Goal: Task Accomplishment & Management: Manage account settings

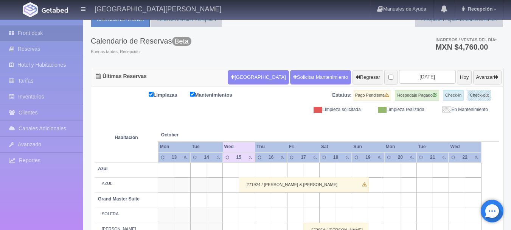
scroll to position [26, 0]
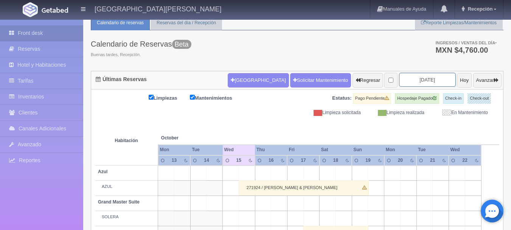
click at [399, 74] on input "[DATE]" at bounding box center [427, 80] width 57 height 14
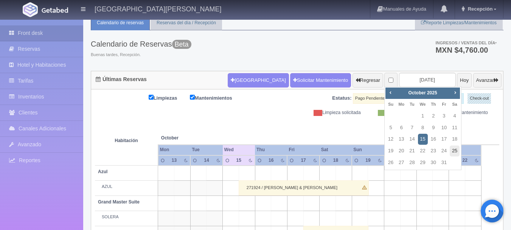
click at [455, 148] on link "25" at bounding box center [455, 150] width 10 height 11
type input "[DATE]"
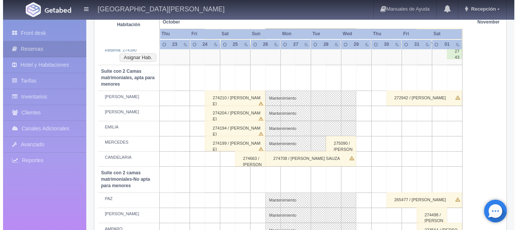
scroll to position [605, 0]
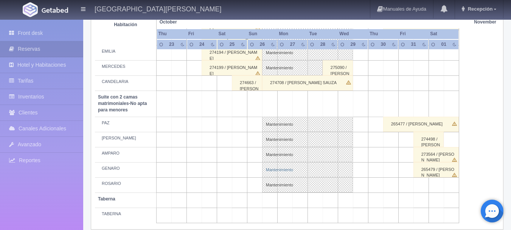
click at [268, 170] on link "Mantenimiento" at bounding box center [307, 169] width 91 height 15
select select "Mantenimiento"
select select "1891_GENARO"
type input "[DATE]"
type input "29-10-2025"
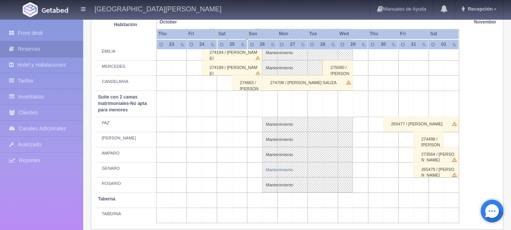
type textarea "BLOQUEO BARTENDERS MB"
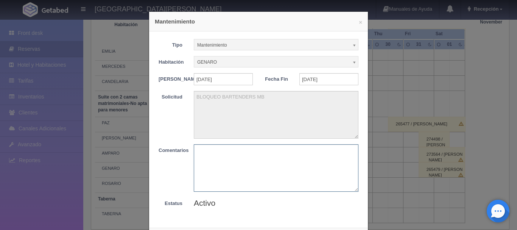
click at [268, 170] on textarea at bounding box center [276, 167] width 165 height 47
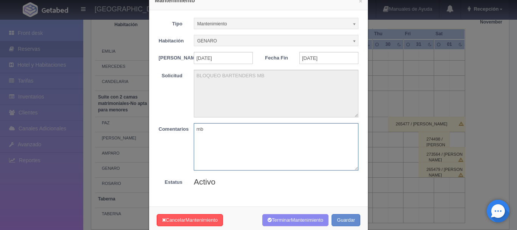
scroll to position [41, 0]
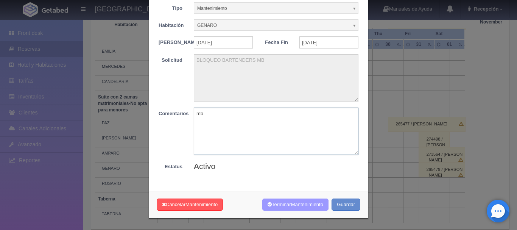
type textarea "mb"
drag, startPoint x: 289, startPoint y: 208, endPoint x: 292, endPoint y: 211, distance: 4.6
click at [292, 211] on div "Cancelar Mantenimiento Terminar Mantenimiento Guardar" at bounding box center [258, 205] width 219 height 28
click at [290, 199] on button "Terminar Mantenimiento" at bounding box center [295, 204] width 66 height 12
click at [291, 205] on span "Mantenimiento" at bounding box center [307, 204] width 32 height 6
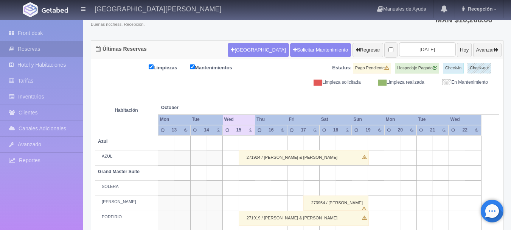
scroll to position [56, 0]
click at [401, 45] on input "[DATE]" at bounding box center [427, 49] width 57 height 14
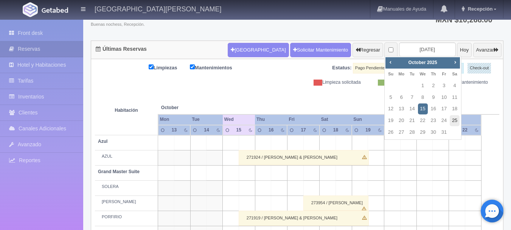
click at [455, 119] on link "25" at bounding box center [455, 120] width 10 height 11
type input "[DATE]"
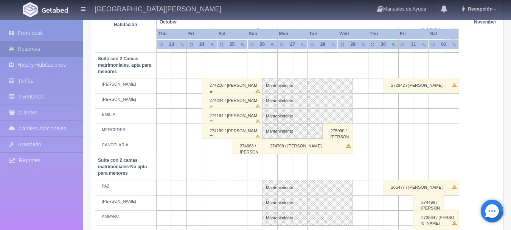
scroll to position [539, 0]
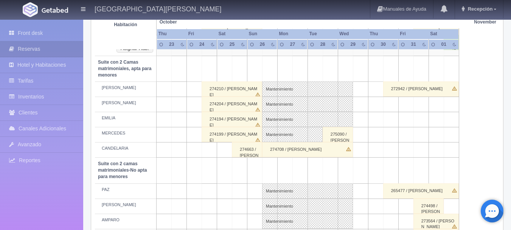
click at [247, 120] on div "274194 / NORMA ROSAS" at bounding box center [232, 119] width 61 height 15
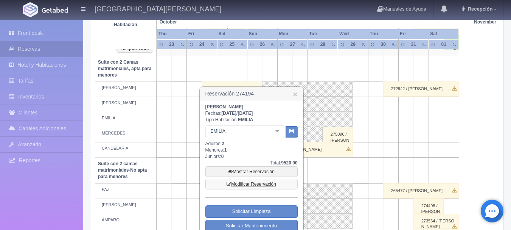
click at [270, 185] on link "Modificar Reservación" at bounding box center [251, 183] width 92 height 11
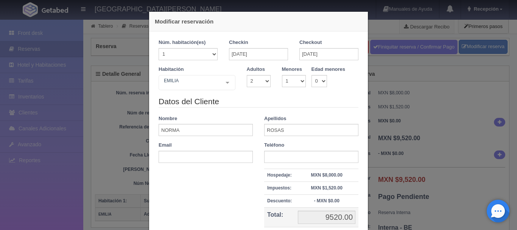
select select "2"
select select "1"
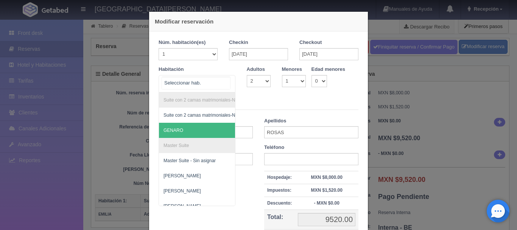
click at [181, 135] on span "GENARO" at bounding box center [233, 130] width 149 height 15
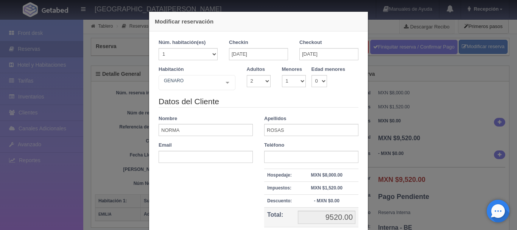
checkbox input "false"
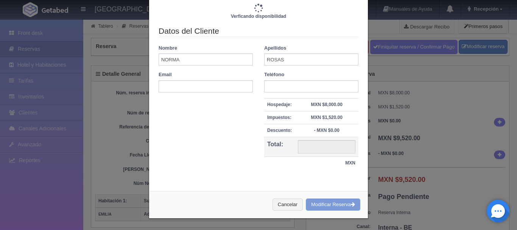
type input "9520.00"
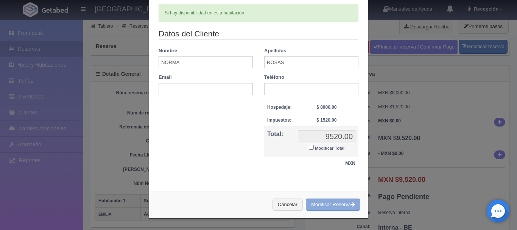
scroll to position [92, 0]
click at [326, 202] on button "Modificar Reserva" at bounding box center [333, 204] width 54 height 12
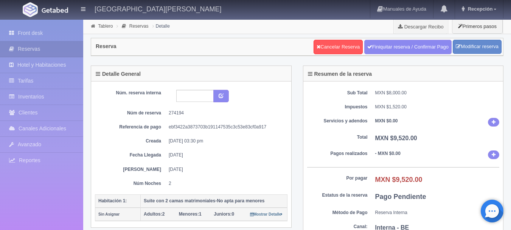
select select "2"
select select "1"
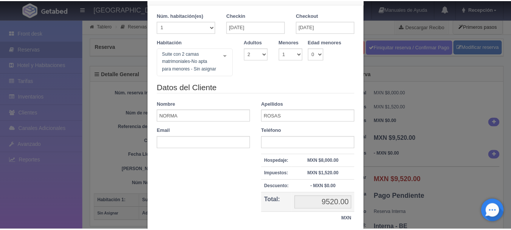
scroll to position [83, 0]
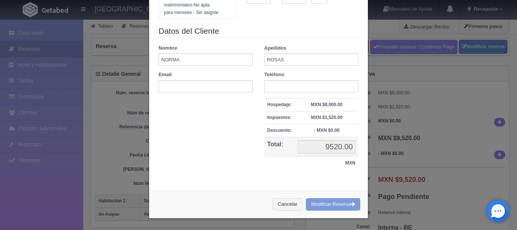
click at [453, 71] on div "Modificar reservación Núm. habitación(es) 1 2 3 4 5 6 7 8 9 10 11 12 13 14 15 1…" at bounding box center [258, 115] width 517 height 230
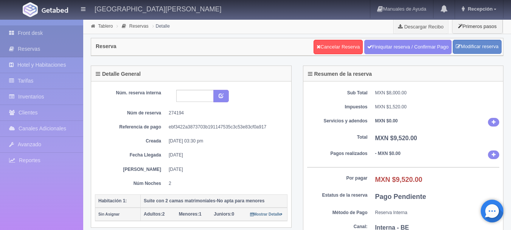
click at [62, 33] on link "Front desk" at bounding box center [41, 33] width 83 height 16
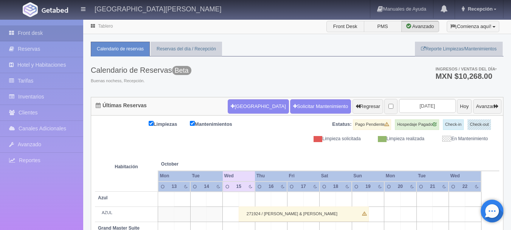
click at [407, 114] on div "[GEOGRAPHIC_DATA] Solicitar Mantenimiento Regresar [DATE] [DATE] Avanzar" at bounding box center [365, 106] width 278 height 20
click at [405, 101] on input "2025-10-15" at bounding box center [427, 106] width 57 height 14
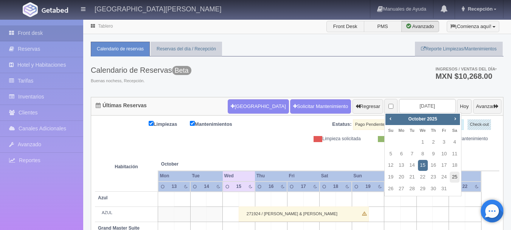
click at [452, 174] on link "25" at bounding box center [455, 176] width 10 height 11
type input "[DATE]"
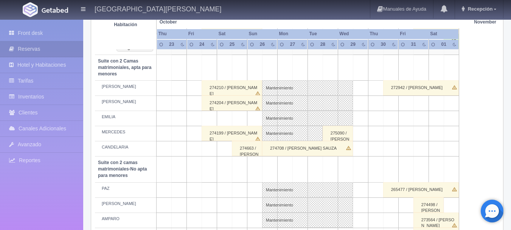
scroll to position [635, 0]
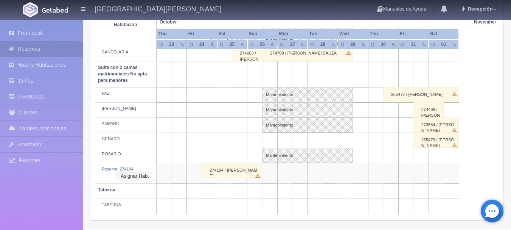
click at [143, 175] on button "Asignar Hab." at bounding box center [134, 176] width 37 height 8
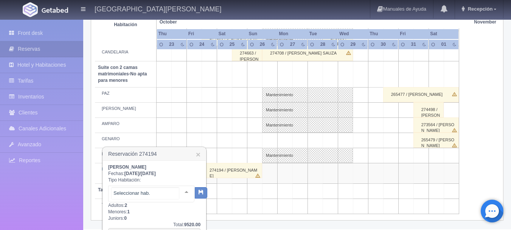
click at [166, 186] on div at bounding box center [151, 193] width 86 height 17
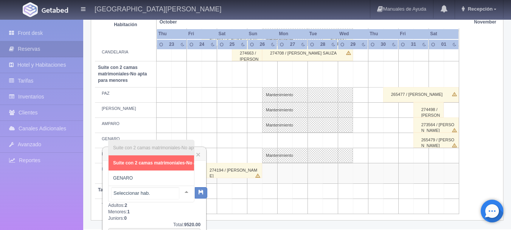
click at [150, 160] on span "Suite con 2 camas matrimoniales-No apta para menores - Sin asignar" at bounding box center [188, 162] width 158 height 15
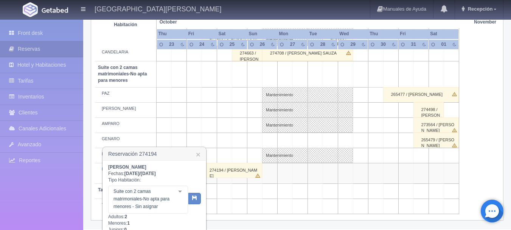
drag, startPoint x: 150, startPoint y: 160, endPoint x: 166, endPoint y: 188, distance: 32.7
click at [152, 166] on div "NORMA ROSAS Fechas: 2025-10-24 / 2025-10-26 Tipo Habitación: Suite con 2 camas …" at bounding box center [154, 217] width 92 height 107
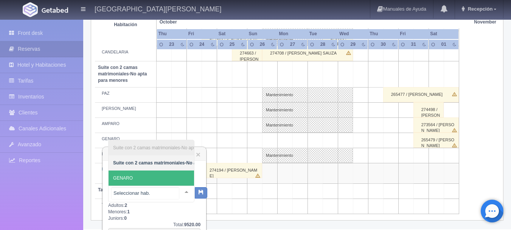
click at [153, 174] on span "GENARO" at bounding box center [188, 177] width 158 height 15
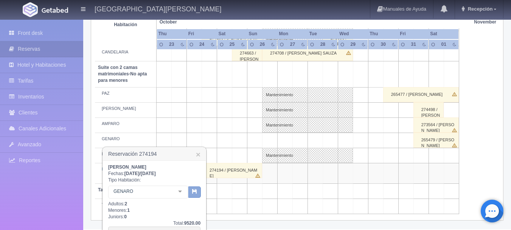
click at [194, 196] on button "button" at bounding box center [194, 191] width 12 height 11
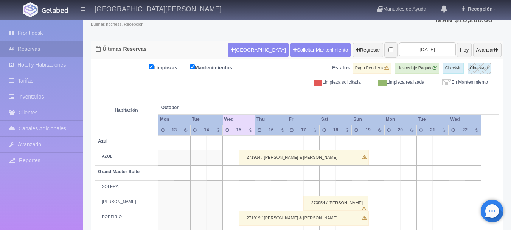
scroll to position [56, 0]
click at [422, 52] on input "[DATE]" at bounding box center [427, 49] width 57 height 14
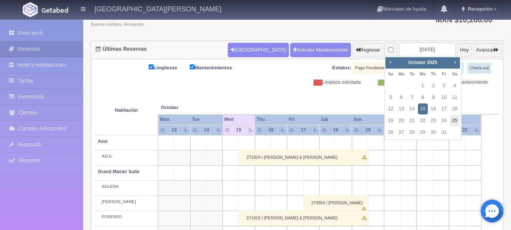
click at [455, 116] on link "25" at bounding box center [455, 120] width 10 height 11
type input "[DATE]"
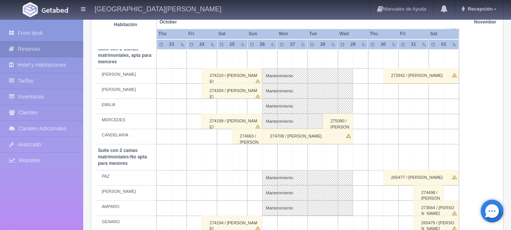
scroll to position [605, 0]
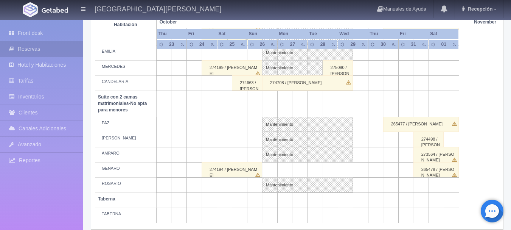
click at [273, 170] on td at bounding box center [269, 169] width 15 height 15
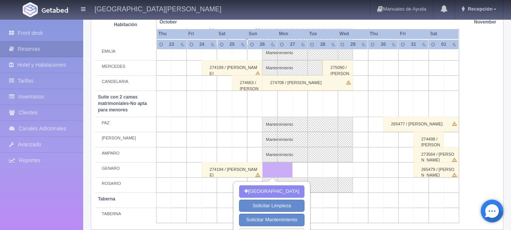
click at [350, 172] on td at bounding box center [345, 169] width 15 height 15
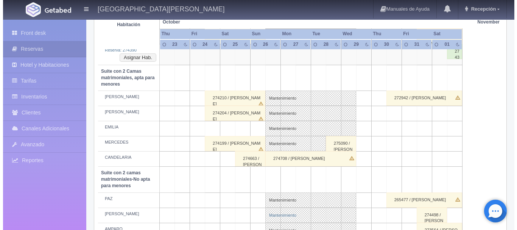
scroll to position [619, 0]
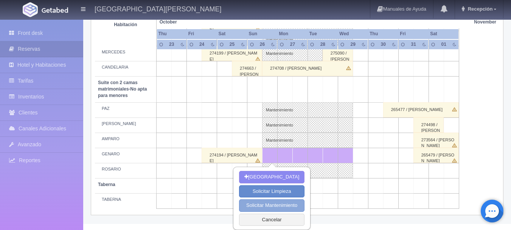
click at [295, 209] on button "Solicitar Mantenimiento" at bounding box center [271, 205] width 65 height 12
select select "Mantenimiento"
type input "26-10-2025"
type input "29-10-2025"
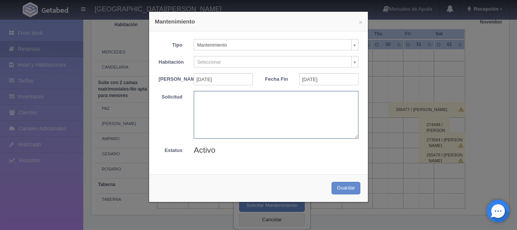
click at [254, 120] on textarea at bounding box center [276, 114] width 165 height 47
type textarea "BLOQUEO BARTENDERS MB"
click at [294, 53] on form "Tipo Mantenimiento Limpieza Mantenimiento Habitación Seleccionar Sin Asignar AZ…" at bounding box center [258, 97] width 200 height 116
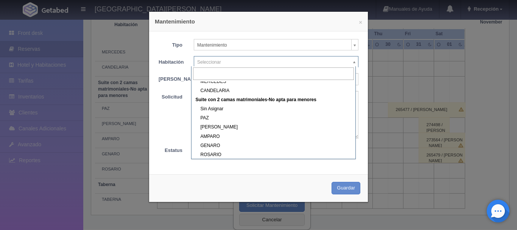
scroll to position [344, 0]
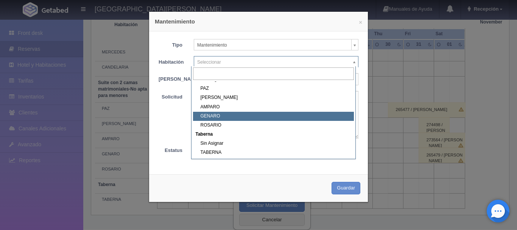
select select "1891_GENARO"
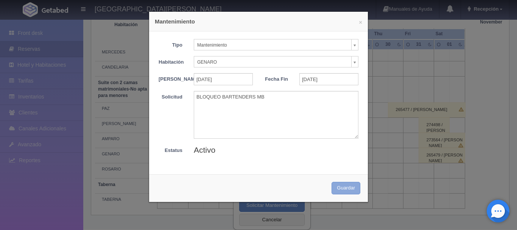
click at [341, 191] on button "Guardar" at bounding box center [345, 188] width 29 height 12
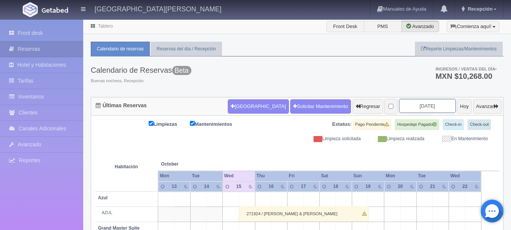
click at [407, 99] on input "2025-10-15" at bounding box center [427, 106] width 57 height 14
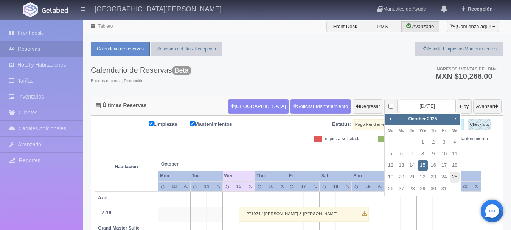
click at [456, 174] on link "25" at bounding box center [455, 176] width 10 height 11
type input "[DATE]"
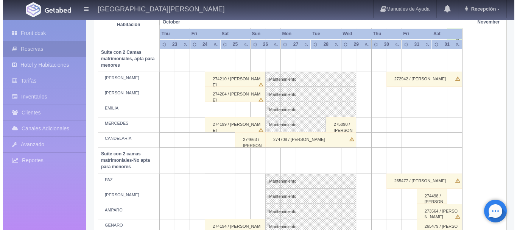
scroll to position [511, 0]
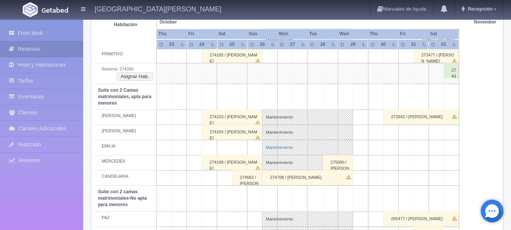
click at [277, 144] on link "Mantenimiento" at bounding box center [307, 147] width 91 height 15
select select "Mantenimiento"
select select "1983_EMILIA"
type input "26-10-2025"
type input "29-10-2025"
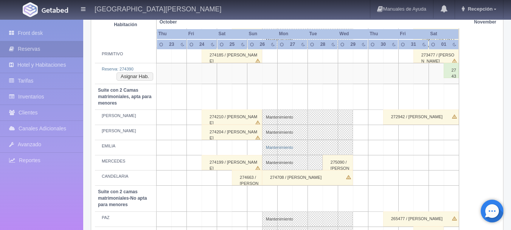
type textarea "MB"
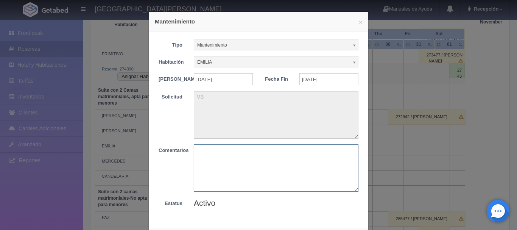
click at [262, 159] on textarea at bounding box center [276, 167] width 165 height 47
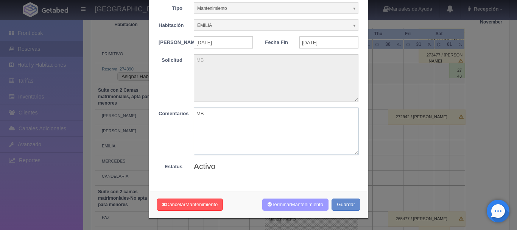
type textarea "MB"
click at [304, 200] on button "Terminar Mantenimiento" at bounding box center [295, 204] width 66 height 12
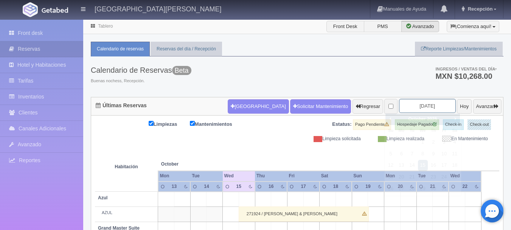
click at [417, 106] on input "[DATE]" at bounding box center [427, 106] width 57 height 14
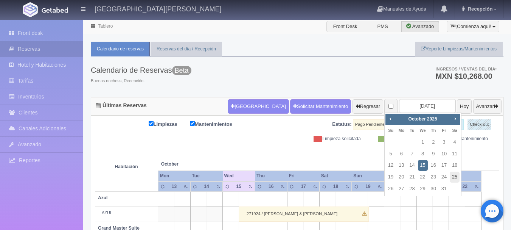
click at [453, 181] on link "25" at bounding box center [455, 176] width 10 height 11
type input "[DATE]"
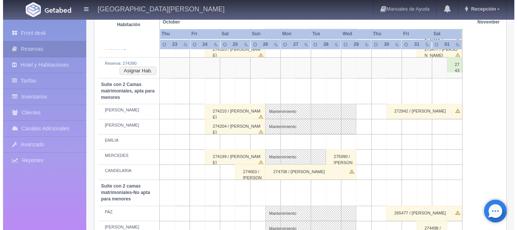
scroll to position [529, 0]
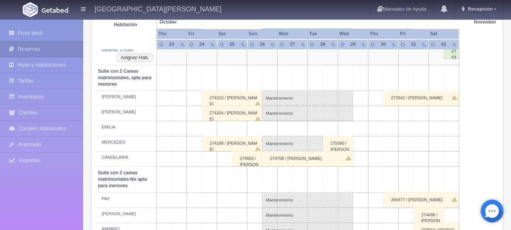
click at [251, 128] on td at bounding box center [254, 128] width 15 height 15
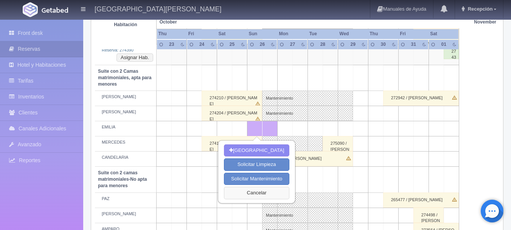
click at [259, 192] on button "Cancelar" at bounding box center [256, 192] width 65 height 12
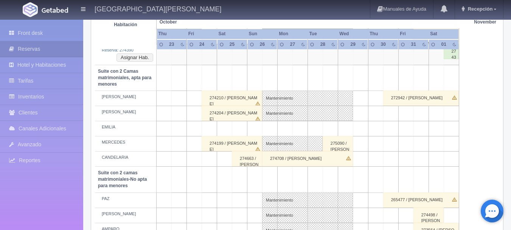
click at [244, 131] on td at bounding box center [239, 128] width 15 height 15
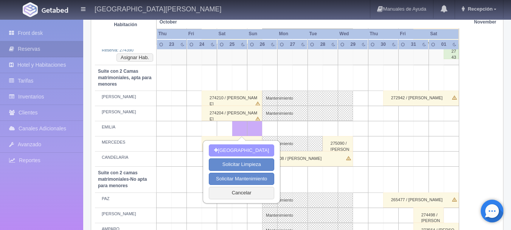
click at [233, 147] on button "[GEOGRAPHIC_DATA]" at bounding box center [241, 150] width 65 height 12
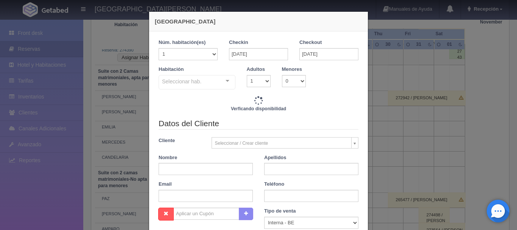
checkbox input "false"
type input "4760.00"
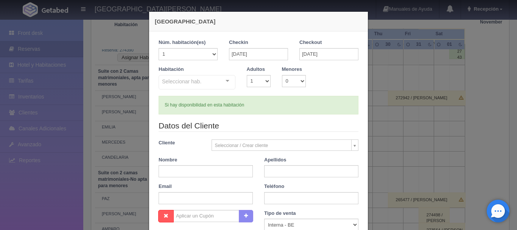
checkbox input "false"
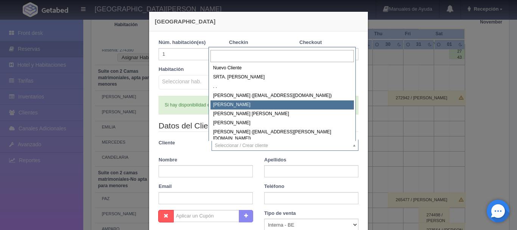
click at [239, 52] on input "text" at bounding box center [281, 56] width 143 height 12
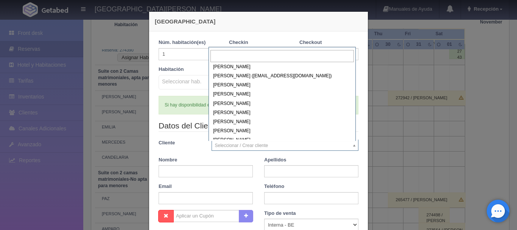
scroll to position [19607, 0]
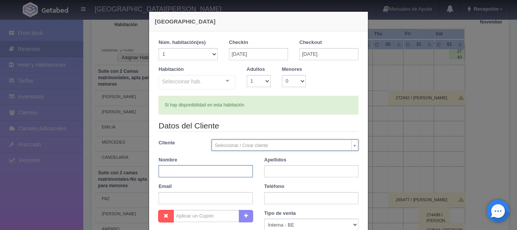
click at [167, 169] on input "text" at bounding box center [205, 171] width 94 height 12
type input "JUAN DIEGO"
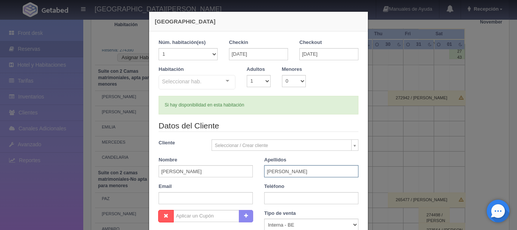
type input "RAMOS"
click at [251, 84] on select "1 2 3 4 5 6 7 8 9 10" at bounding box center [259, 81] width 24 height 12
select select "2"
click at [247, 75] on select "1 2 3 4 5 6 7 8 9 10" at bounding box center [259, 81] width 24 height 12
checkbox input "false"
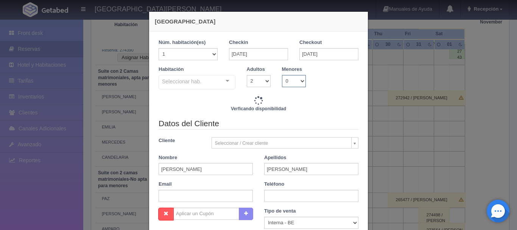
type input "4760.00"
checkbox input "false"
click at [287, 75] on select "0 1 2 3 4 5 6 7 8 9 10" at bounding box center [294, 81] width 24 height 12
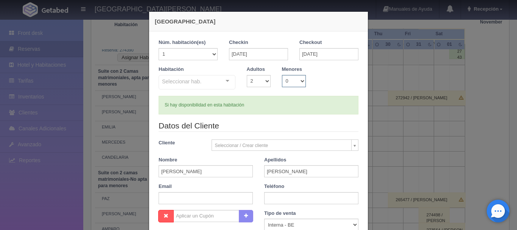
select select "3"
click at [282, 75] on select "0 1 2 3 4 5 6 7 8 9 10" at bounding box center [294, 81] width 24 height 12
checkbox input "false"
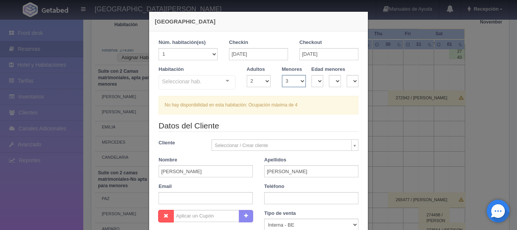
click at [287, 75] on select "0 1 2 3 4 5 6 7 8 9 10" at bounding box center [294, 81] width 24 height 12
select select "2"
click at [282, 75] on select "0 1 2 3 4 5 6 7 8 9 10" at bounding box center [294, 81] width 24 height 12
checkbox input "false"
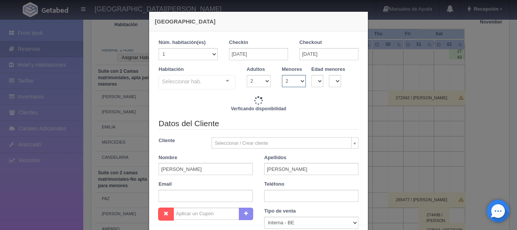
type input "4760.00"
checkbox input "false"
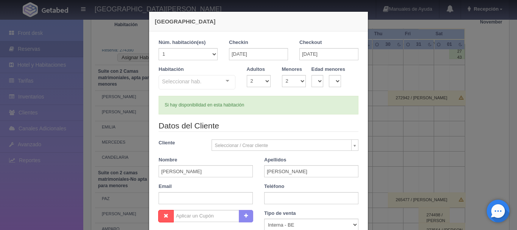
click at [171, 86] on div "Seleccionar hab." at bounding box center [196, 82] width 77 height 14
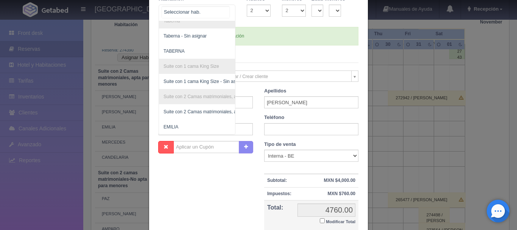
scroll to position [76, 0]
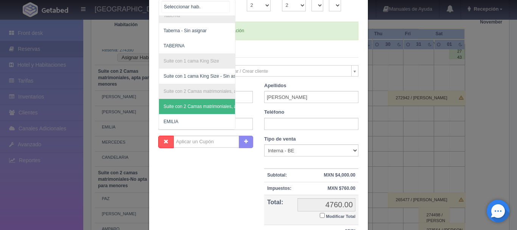
click at [189, 107] on span "Suite con 2 Camas matrimoniales, apta para menores - Sin asignar" at bounding box center [233, 106] width 149 height 15
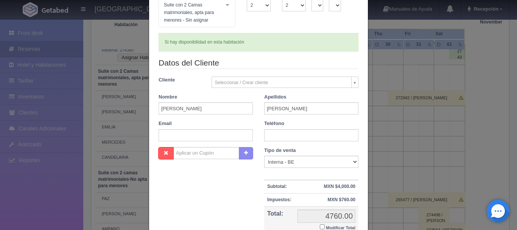
checkbox input "false"
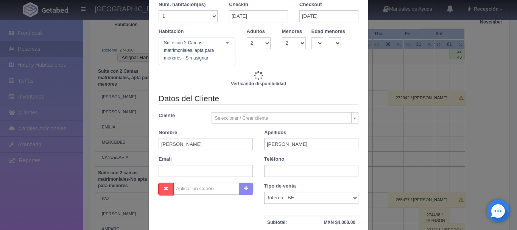
type input "4760.00"
checkbox input "false"
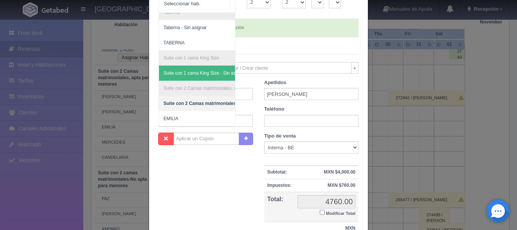
scroll to position [144, 0]
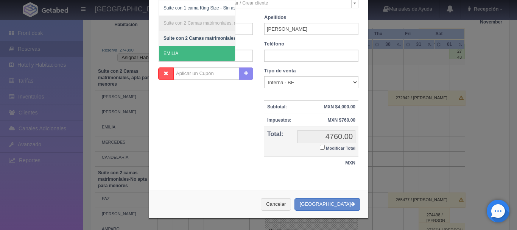
click at [182, 48] on span "EMILIA" at bounding box center [235, 53] width 153 height 15
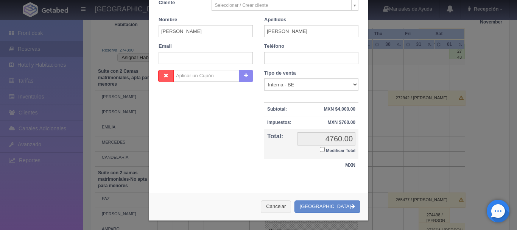
checkbox input "false"
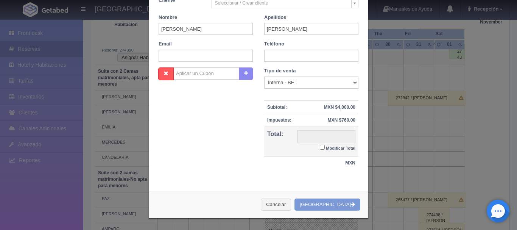
type input "4760.00"
checkbox input "false"
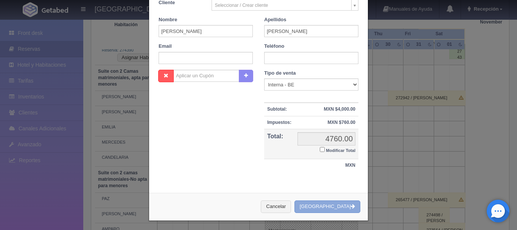
click at [319, 210] on button "[GEOGRAPHIC_DATA]" at bounding box center [327, 206] width 66 height 12
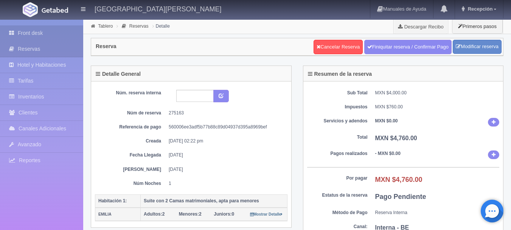
click at [56, 38] on link "Front desk" at bounding box center [41, 33] width 83 height 16
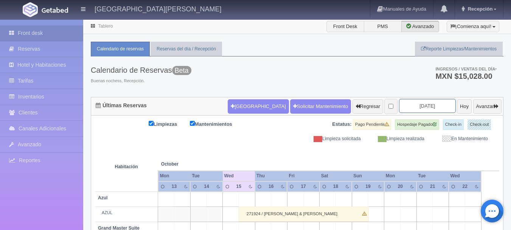
click at [420, 105] on input "[DATE]" at bounding box center [427, 106] width 57 height 14
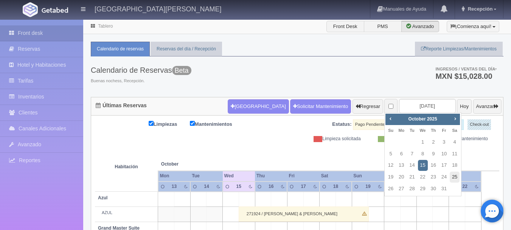
click at [453, 174] on link "25" at bounding box center [455, 176] width 10 height 11
type input "[DATE]"
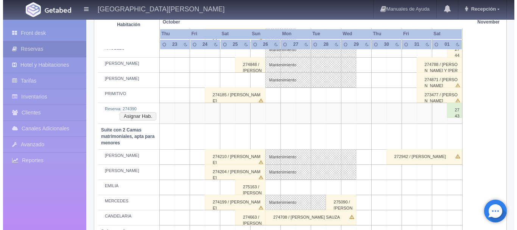
scroll to position [539, 0]
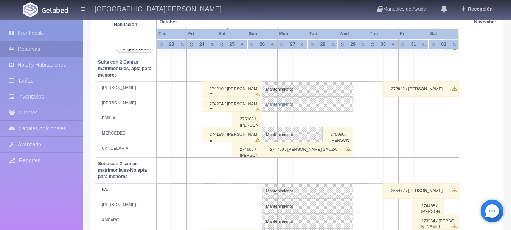
click at [269, 109] on link "Mantenimiento" at bounding box center [307, 103] width 91 height 15
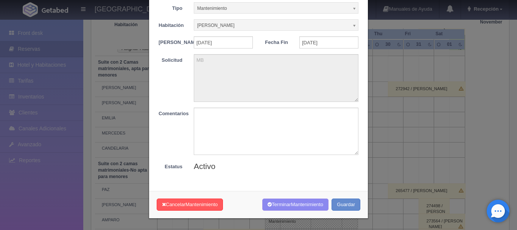
scroll to position [41, 0]
click at [375, 159] on div "× Mantenimiento Tipo Mantenimiento Limpieza Mantenimiento Habitación CAMILO Sin…" at bounding box center [258, 115] width 517 height 230
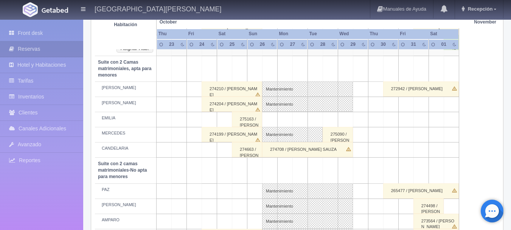
click at [269, 123] on td at bounding box center [269, 119] width 15 height 15
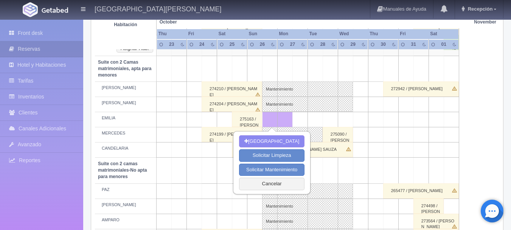
click at [347, 116] on td at bounding box center [345, 119] width 15 height 15
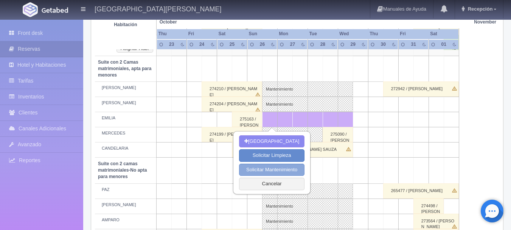
click at [259, 169] on button "Solicitar Mantenimiento" at bounding box center [271, 169] width 65 height 12
select select
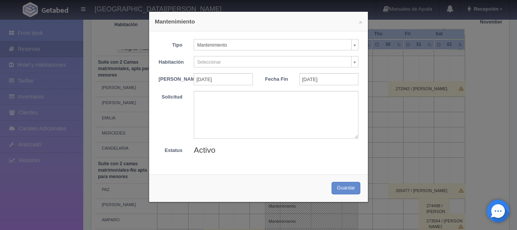
scroll to position [0, 0]
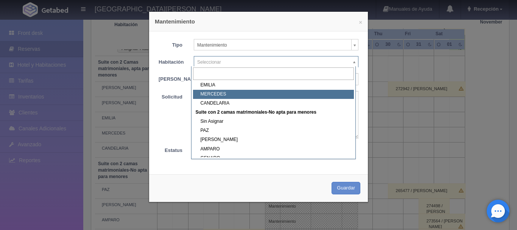
scroll to position [301, 0]
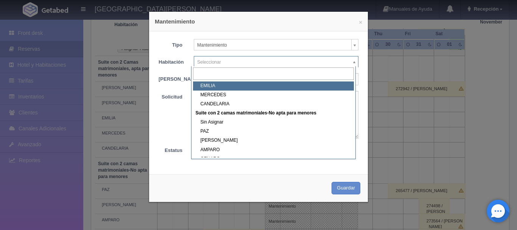
select select "1983_EMILIA"
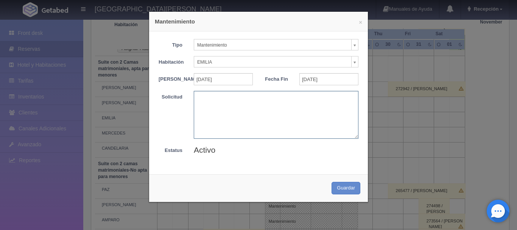
click at [266, 123] on textarea at bounding box center [276, 114] width 165 height 47
type textarea "MB"
click at [331, 182] on button "Guardar" at bounding box center [345, 188] width 29 height 12
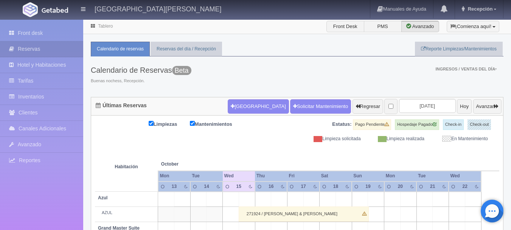
scroll to position [56, 0]
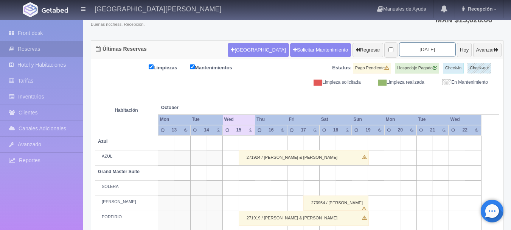
click at [418, 49] on input "[DATE]" at bounding box center [427, 49] width 57 height 14
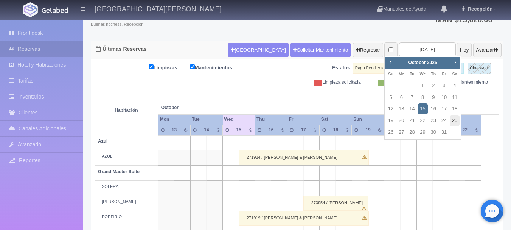
click at [456, 118] on link "25" at bounding box center [455, 120] width 10 height 11
type input "[DATE]"
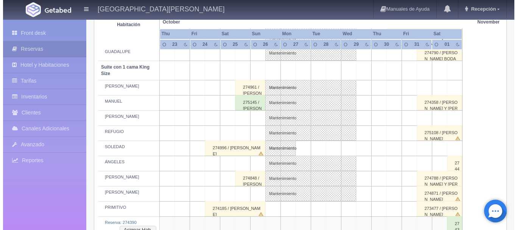
scroll to position [340, 0]
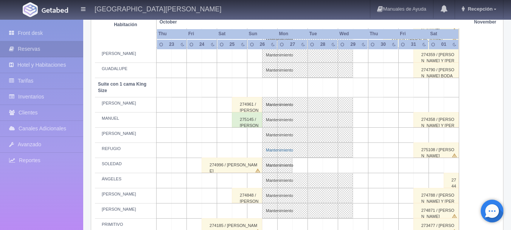
click at [318, 152] on link "Mantenimiento" at bounding box center [307, 149] width 91 height 15
select select "Mantenimiento"
select select "1921_REFUGIO"
type input "[DATE]"
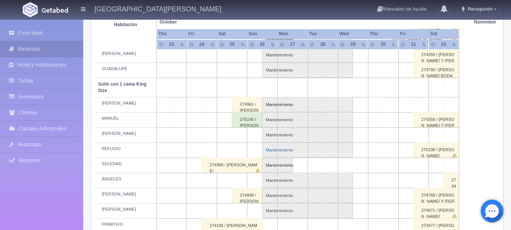
type textarea "BLOQUEO BARTENDERS MB"
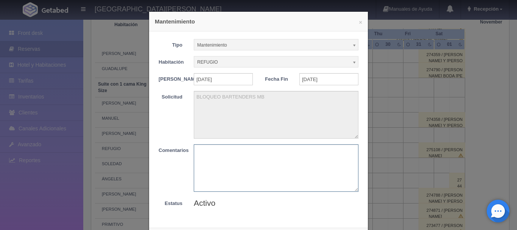
click at [299, 173] on textarea at bounding box center [276, 167] width 165 height 47
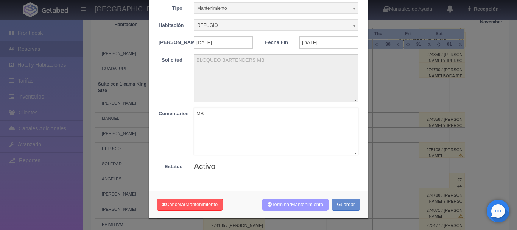
type textarea "MB"
click at [281, 206] on button "Terminar Mantenimiento" at bounding box center [295, 204] width 66 height 12
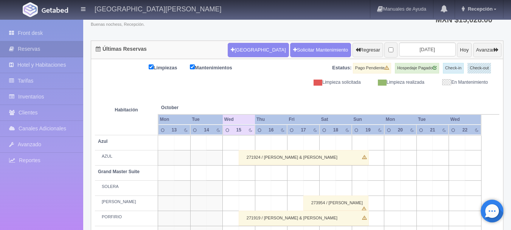
scroll to position [56, 0]
click at [418, 45] on input "[DATE]" at bounding box center [427, 49] width 57 height 14
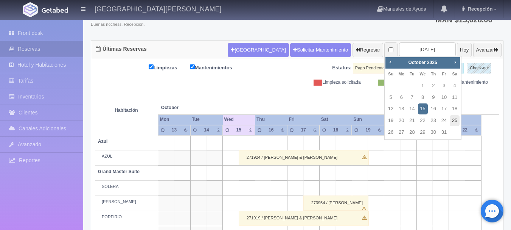
click at [458, 118] on link "25" at bounding box center [455, 120] width 10 height 11
type input "[DATE]"
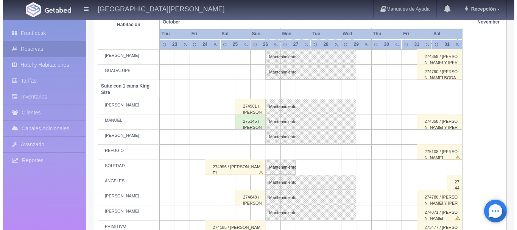
scroll to position [340, 0]
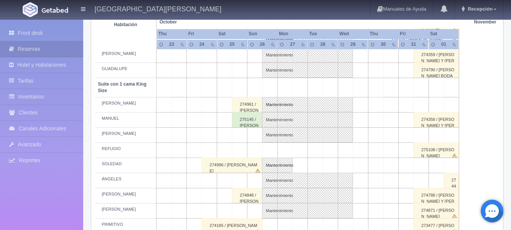
click at [243, 148] on td at bounding box center [239, 150] width 15 height 15
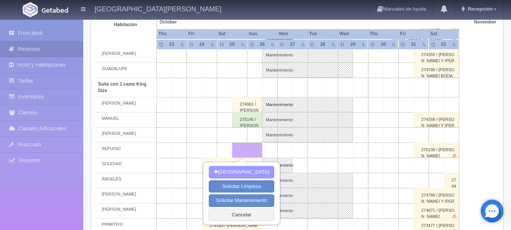
click at [249, 169] on button "Nueva Reserva" at bounding box center [241, 172] width 65 height 12
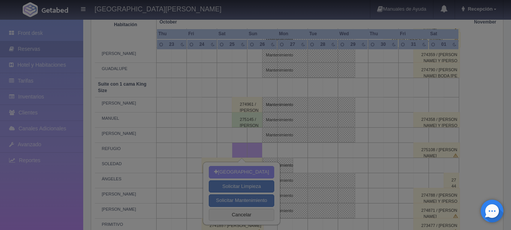
type input "[DATE]"
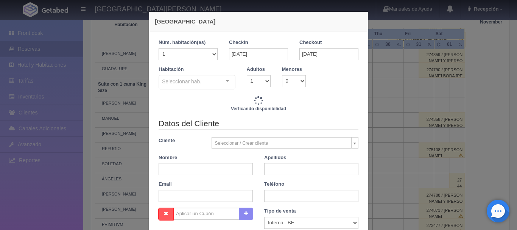
checkbox input "false"
type input "4760.00"
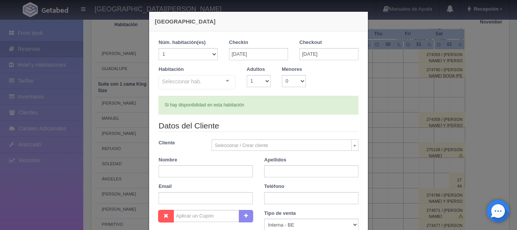
checkbox input "false"
click at [264, 77] on select "1 2 3 4 5 6 7 8 9 10" at bounding box center [259, 81] width 24 height 12
select select "2"
click at [247, 75] on select "1 2 3 4 5 6 7 8 9 10" at bounding box center [259, 81] width 24 height 12
checkbox input "false"
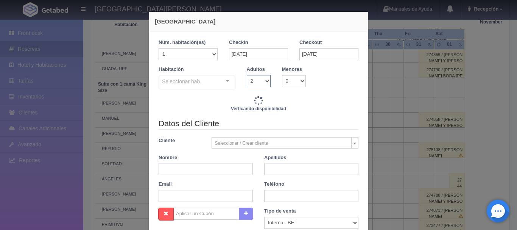
type input "4760.00"
checkbox input "false"
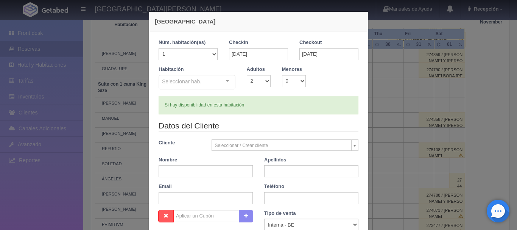
click at [213, 92] on div "Habitación Seleccionar hab. Suite con 2 camas matrimoniales-No apta para menore…" at bounding box center [258, 81] width 211 height 30
click at [216, 83] on div "Seleccionar hab." at bounding box center [196, 82] width 77 height 14
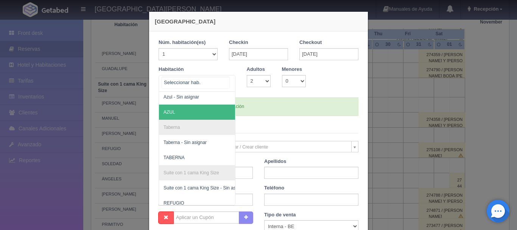
scroll to position [271, 0]
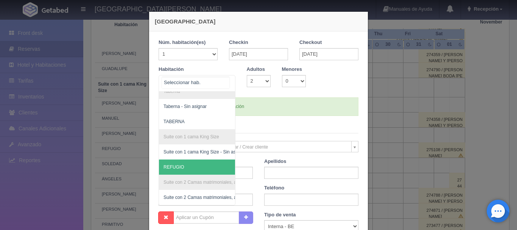
click at [193, 159] on span "REFUGIO" at bounding box center [233, 166] width 149 height 15
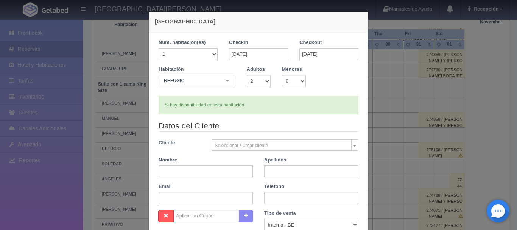
checkbox input "false"
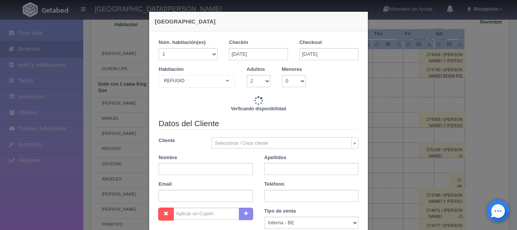
click at [193, 162] on div "Nombre" at bounding box center [206, 164] width 106 height 21
type input "4760.00"
checkbox input "false"
click at [193, 175] on input "text" at bounding box center [205, 169] width 94 height 12
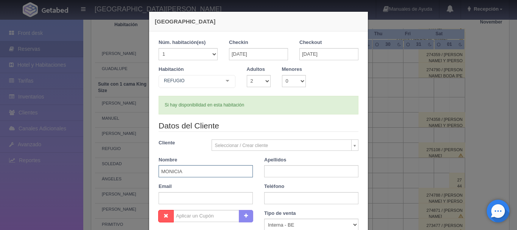
type input "MONICIA"
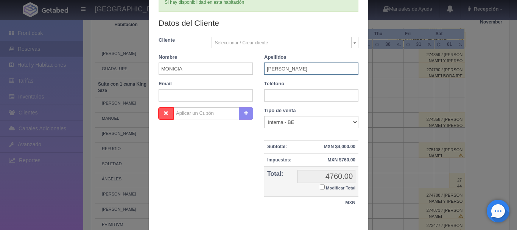
scroll to position [142, 0]
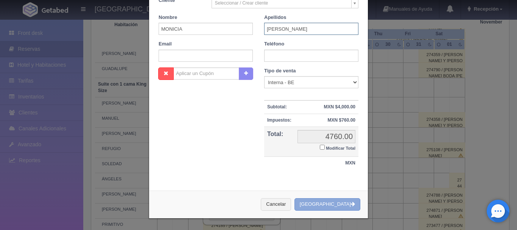
type input "MARTINEZ ROSAS"
click at [336, 202] on button "[GEOGRAPHIC_DATA]" at bounding box center [327, 204] width 66 height 12
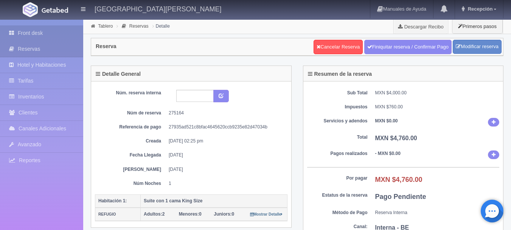
drag, startPoint x: 64, startPoint y: 25, endPoint x: 65, endPoint y: 31, distance: 6.5
click at [65, 28] on div "Front desk Reservas Hotel y Habitaciones Tarifas Inventarios Clientes Canales A…" at bounding box center [41, 135] width 83 height 230
click at [65, 31] on link "Front desk" at bounding box center [41, 33] width 83 height 16
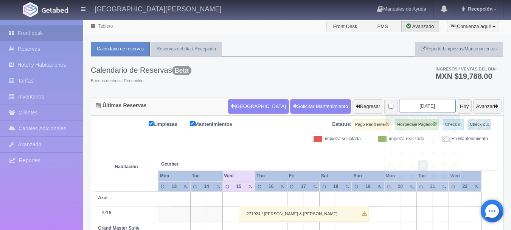
click at [425, 111] on input "[DATE]" at bounding box center [427, 106] width 57 height 14
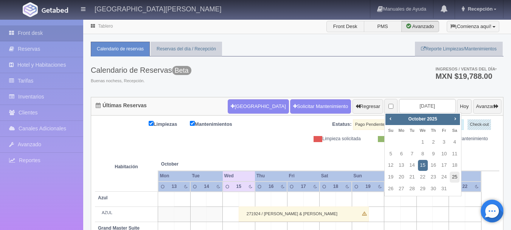
click at [451, 175] on link "25" at bounding box center [455, 176] width 10 height 11
type input "[DATE]"
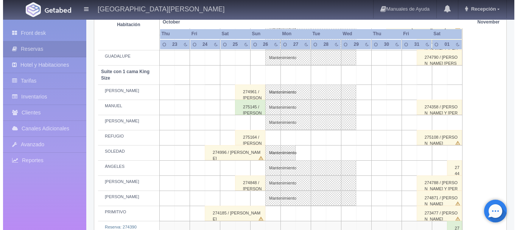
scroll to position [340, 0]
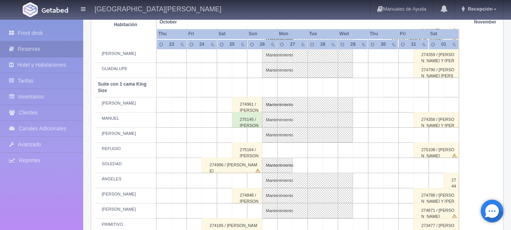
click at [264, 144] on td at bounding box center [269, 150] width 15 height 15
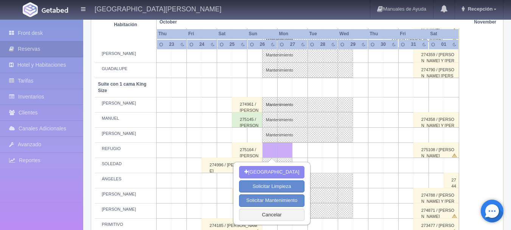
click at [341, 148] on td at bounding box center [345, 150] width 15 height 15
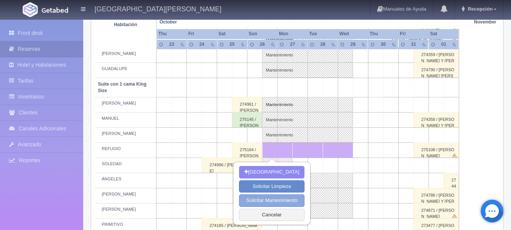
click at [262, 197] on button "Solicitar Mantenimiento" at bounding box center [271, 200] width 65 height 12
select select "Mantenimiento"
type input "26-10-2025"
type input "29-10-2025"
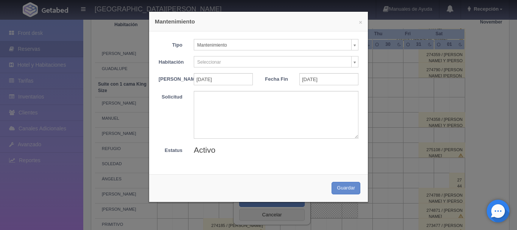
click at [242, 67] on body "Hacienda El Carmen Hotel & Spa Manuales de Ayuda Actualizaciones recientes Rece…" at bounding box center [258, 91] width 517 height 824
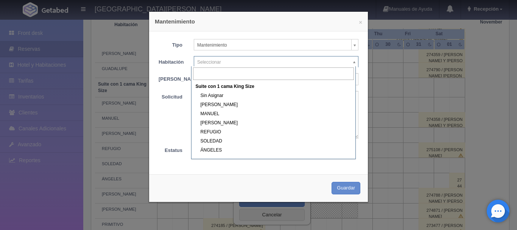
scroll to position [155, 0]
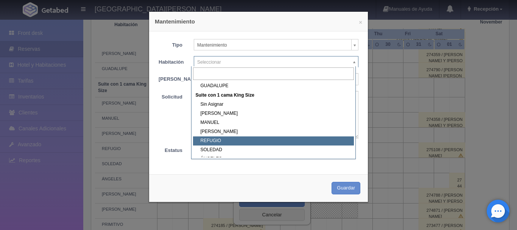
select select "1921_REFUGIO"
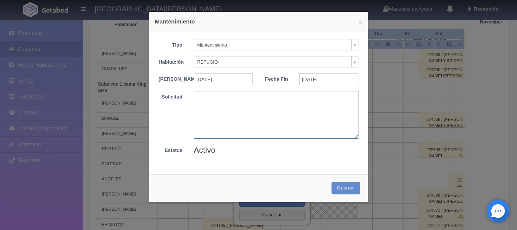
click at [225, 136] on textarea at bounding box center [276, 114] width 165 height 47
type textarea "MB"
click at [346, 194] on button "Guardar" at bounding box center [345, 188] width 29 height 12
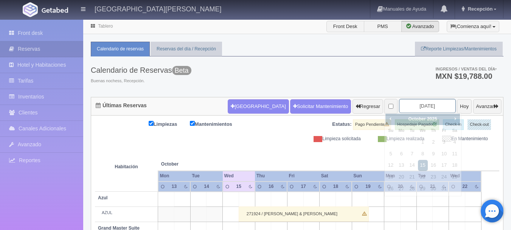
click at [403, 109] on input "[DATE]" at bounding box center [427, 106] width 57 height 14
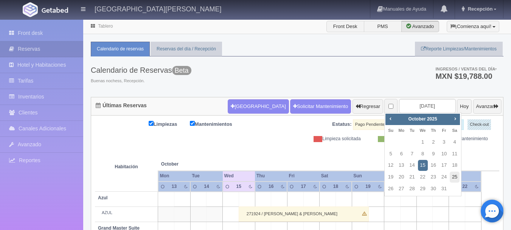
click at [459, 178] on link "25" at bounding box center [455, 176] width 10 height 11
type input "[DATE]"
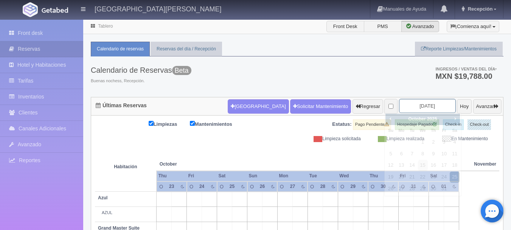
click at [414, 105] on input "[DATE]" at bounding box center [427, 106] width 57 height 14
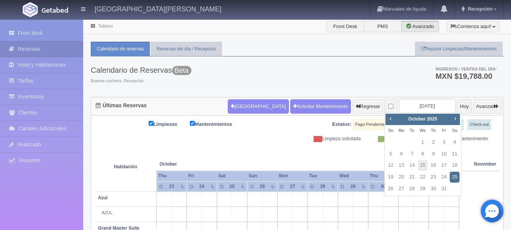
click at [456, 114] on div "Prev Next [DATE]" at bounding box center [422, 118] width 74 height 11
click at [455, 115] on link "Next" at bounding box center [455, 118] width 8 height 8
click at [455, 138] on link "1" at bounding box center [455, 142] width 10 height 11
type input "[DATE]"
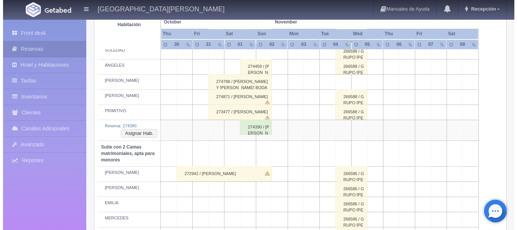
scroll to position [416, 0]
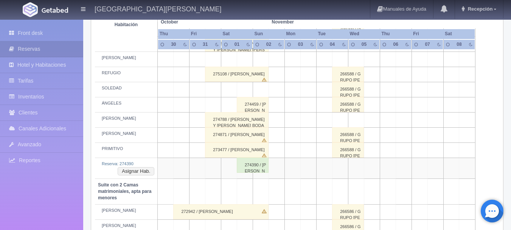
click at [247, 94] on td at bounding box center [245, 89] width 16 height 15
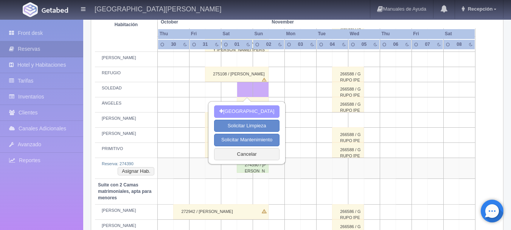
click at [253, 107] on button "Nueva Reserva" at bounding box center [246, 111] width 65 height 12
type input "01-11-2025"
type input "02-11-2025"
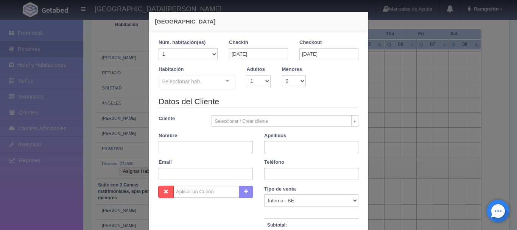
checkbox input "false"
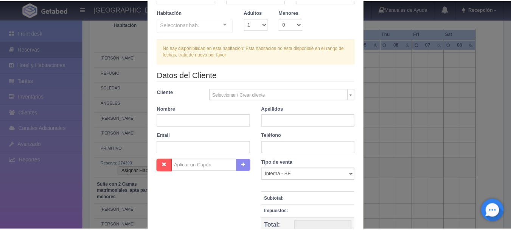
scroll to position [113, 0]
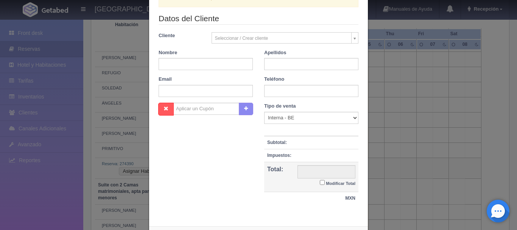
click at [374, 144] on div "Nueva Reserva 1 Núm. habitación(es) 1 2 3 4 5 6 7 8 9 10 11 12 13 14 15 16 17 1…" at bounding box center [258, 115] width 517 height 230
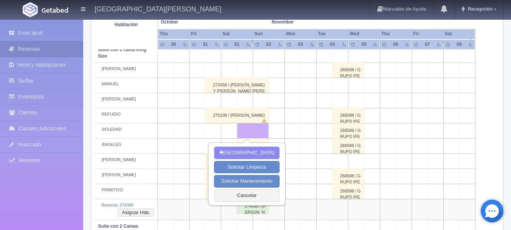
scroll to position [340, 0]
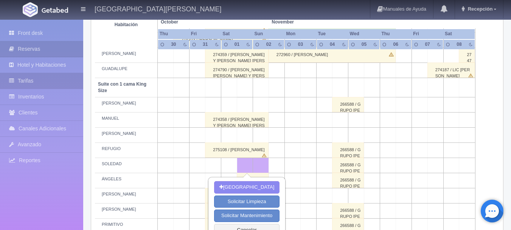
click at [40, 80] on link "Tarifas" at bounding box center [41, 81] width 83 height 16
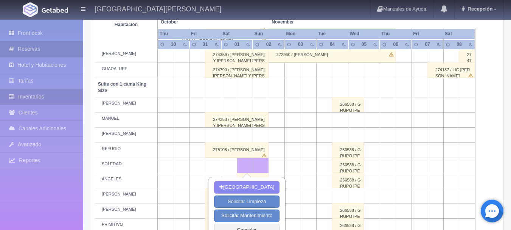
click at [40, 100] on link "Inventarios" at bounding box center [41, 97] width 83 height 16
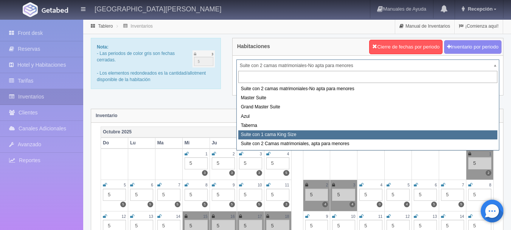
select select "1921"
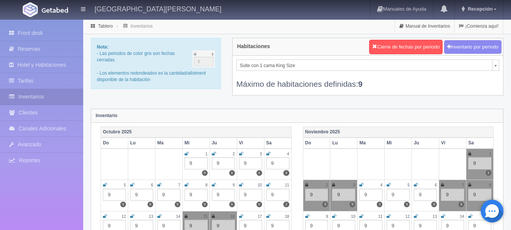
click at [469, 151] on icon at bounding box center [469, 153] width 3 height 5
click at [306, 183] on icon at bounding box center [306, 184] width 3 height 5
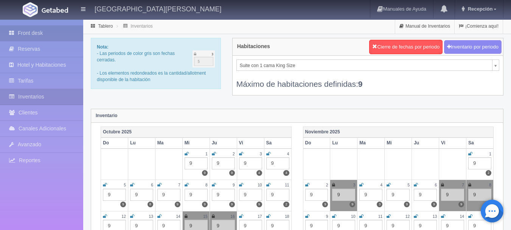
click at [59, 28] on link "Front desk" at bounding box center [41, 33] width 83 height 16
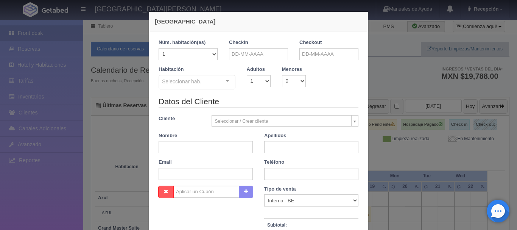
click at [221, 82] on div "Seleccionar hab. Suite con 2 camas matrimoniales-No apta para menores Suite con…" at bounding box center [196, 82] width 77 height 15
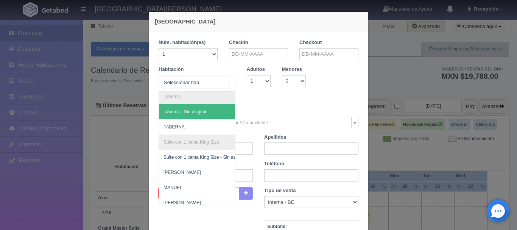
scroll to position [454, 0]
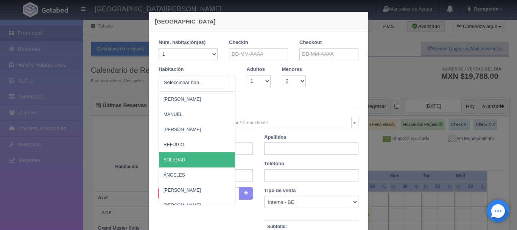
click at [195, 157] on span "SOLEDAD" at bounding box center [233, 159] width 149 height 15
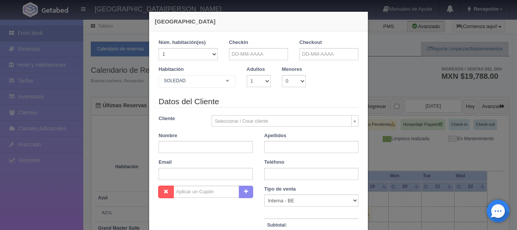
checkbox input "false"
drag, startPoint x: 257, startPoint y: 74, endPoint x: 255, endPoint y: 81, distance: 7.9
click at [257, 75] on div "Adultos 1 2 3 4 5 6 7 8 9 10" at bounding box center [258, 76] width 35 height 21
click at [255, 81] on select "1 2 3 4 5 6 7 8 9 10" at bounding box center [259, 81] width 24 height 12
select select "2"
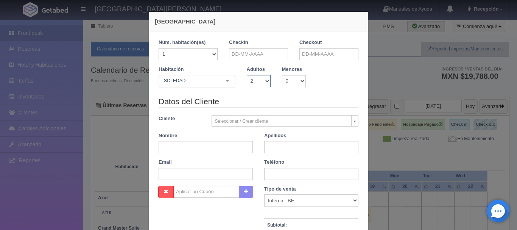
click at [247, 75] on select "1 2 3 4 5 6 7 8 9 10" at bounding box center [259, 81] width 24 height 12
checkbox input "false"
click at [246, 53] on input "text" at bounding box center [258, 54] width 59 height 12
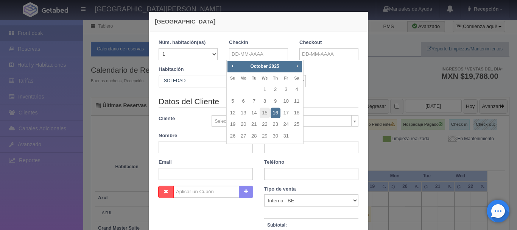
click at [293, 67] on link "Next" at bounding box center [297, 66] width 8 height 8
drag, startPoint x: 295, startPoint y: 88, endPoint x: 338, endPoint y: 50, distance: 58.1
click at [296, 87] on link "1" at bounding box center [297, 89] width 10 height 11
type input "01-11-2025"
checkbox input "false"
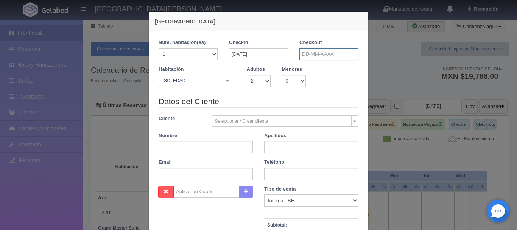
click at [325, 57] on input "text" at bounding box center [328, 54] width 59 height 12
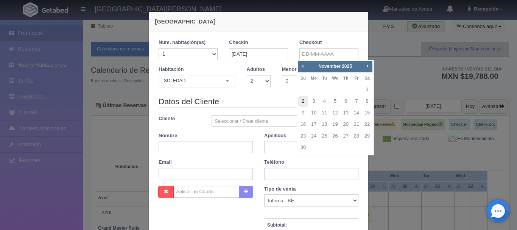
click at [300, 101] on link "2" at bounding box center [303, 101] width 10 height 11
type input "02-11-2025"
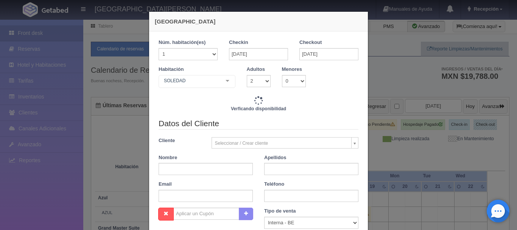
checkbox input "false"
type input "4760.00"
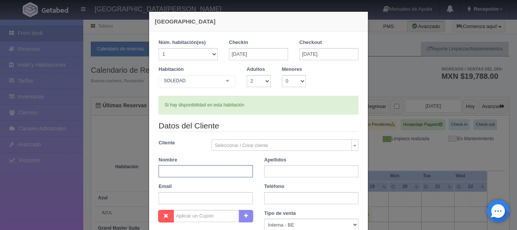
click at [198, 167] on input "text" at bounding box center [205, 171] width 94 height 12
checkbox input "false"
type input "ROBERTO"
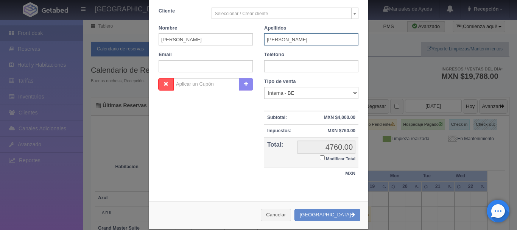
scroll to position [142, 0]
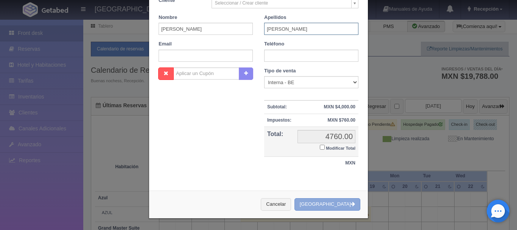
type input "AHUMADA"
click at [318, 206] on button "Crear Reserva" at bounding box center [327, 204] width 66 height 12
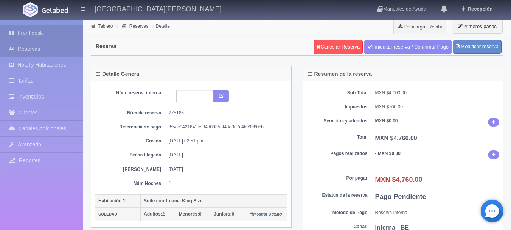
click at [56, 39] on link "Front desk" at bounding box center [41, 33] width 83 height 16
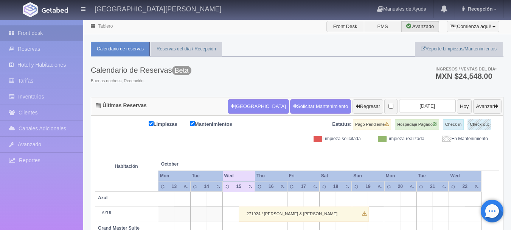
click at [423, 105] on input "2025-10-15" at bounding box center [427, 106] width 57 height 14
click at [419, 143] on th at bounding box center [440, 156] width 48 height 29
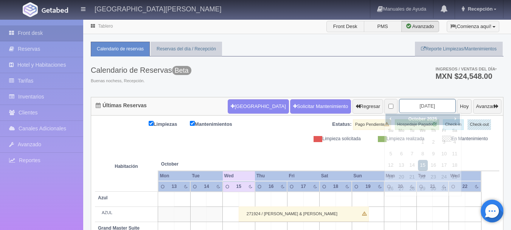
click at [411, 109] on input "2025-10-15" at bounding box center [427, 106] width 57 height 14
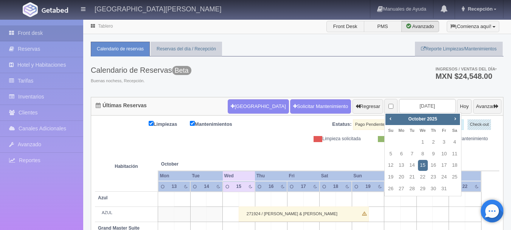
click at [458, 115] on div "Prev Next October 2025" at bounding box center [422, 118] width 74 height 11
click at [458, 118] on link "Next" at bounding box center [455, 118] width 8 height 8
click at [455, 138] on link "1" at bounding box center [455, 142] width 10 height 11
type input "2025-11-01"
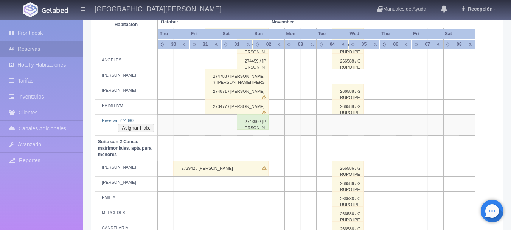
scroll to position [416, 0]
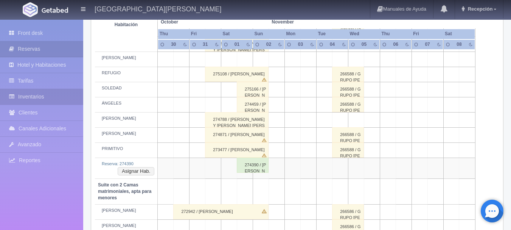
click at [38, 99] on link "Inventarios" at bounding box center [41, 97] width 83 height 16
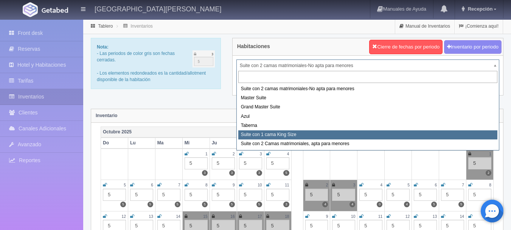
select select "1921"
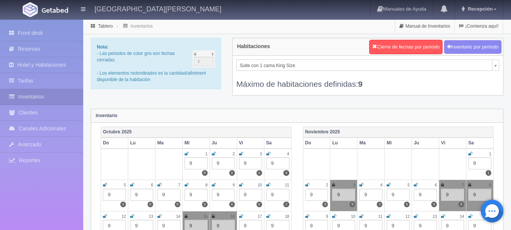
click at [307, 183] on icon at bounding box center [307, 184] width 4 height 5
click at [470, 152] on icon at bounding box center [470, 153] width 4 height 5
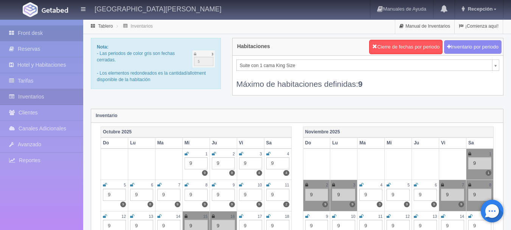
click at [63, 31] on link "Front desk" at bounding box center [41, 33] width 83 height 16
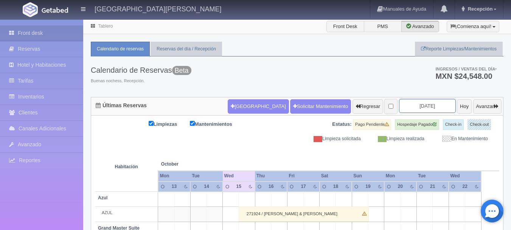
click at [425, 106] on input "2025-10-15" at bounding box center [427, 106] width 57 height 14
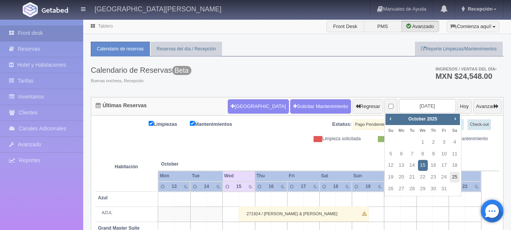
click at [454, 176] on link "25" at bounding box center [455, 176] width 10 height 11
type input "2025-10-25"
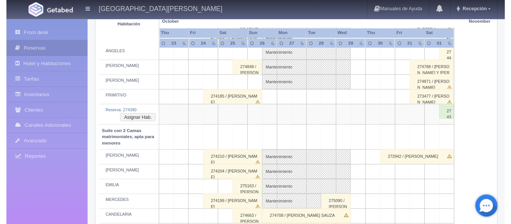
scroll to position [429, 0]
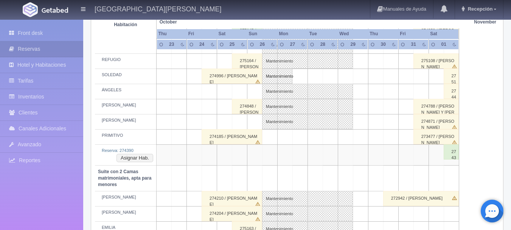
click at [450, 73] on div "275166 / ROBERTO AHUMADA" at bounding box center [451, 75] width 15 height 15
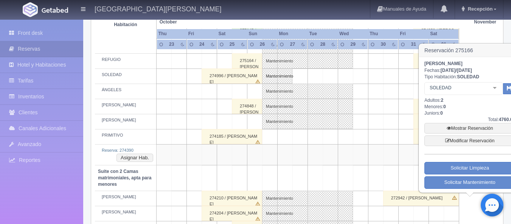
click at [412, 106] on td at bounding box center [405, 106] width 15 height 15
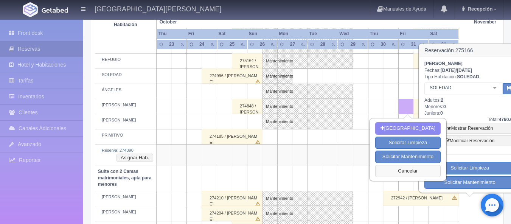
click at [396, 172] on button "Cancelar" at bounding box center [407, 171] width 65 height 12
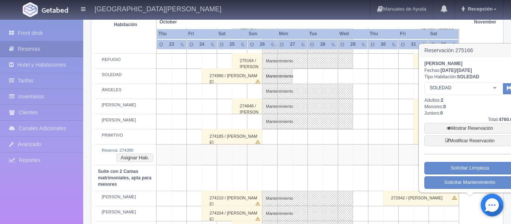
click at [474, 32] on table "Habitación October Oct November Nov Thu Fri Sat Sun Mon Tue" at bounding box center [297, 56] width 404 height 686
click at [498, 48] on h3 "Reservación 275166 ×" at bounding box center [469, 50] width 101 height 13
click at [475, 205] on table "Habitación October Oct November Nov Thu Fri Sat Sun Mon Tue" at bounding box center [297, 56] width 404 height 686
click at [473, 204] on table "Habitación October Oct November Nov Thu Fri Sat Sun Mon Tue" at bounding box center [297, 56] width 404 height 686
click at [382, 81] on td at bounding box center [375, 76] width 15 height 15
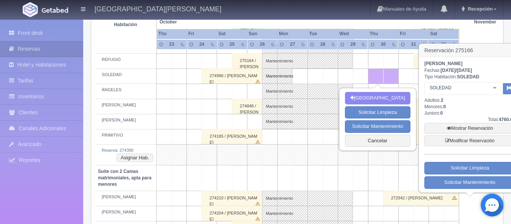
click at [382, 64] on td at bounding box center [375, 61] width 15 height 15
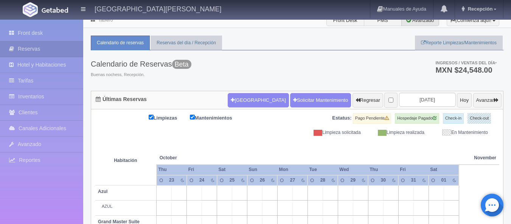
scroll to position [0, 0]
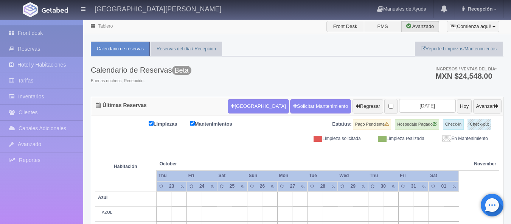
click at [48, 33] on link "Front desk" at bounding box center [41, 33] width 83 height 16
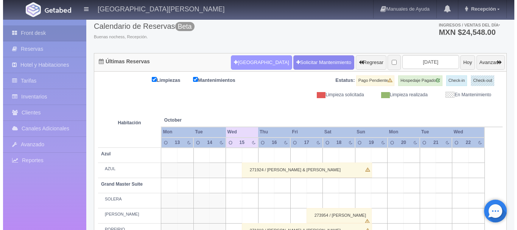
scroll to position [151, 0]
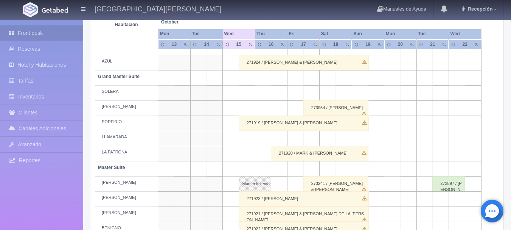
click at [249, 93] on td at bounding box center [247, 92] width 16 height 15
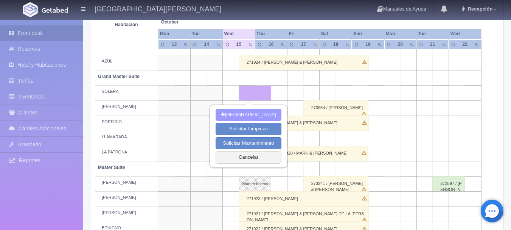
click at [253, 115] on button "Nueva Reserva" at bounding box center [248, 115] width 65 height 12
type input "[DATE]"
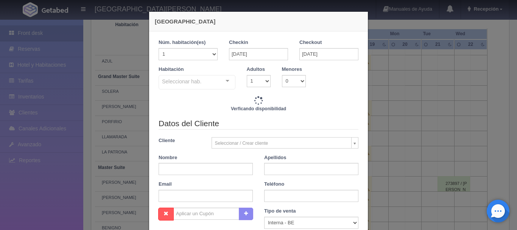
checkbox input "false"
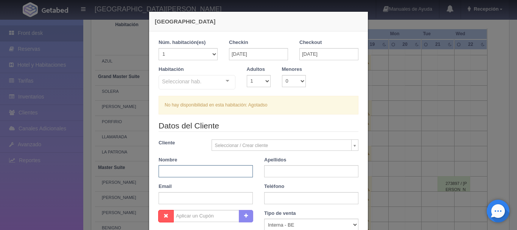
click at [208, 172] on input "text" at bounding box center [205, 171] width 94 height 12
type input "LUCERO"
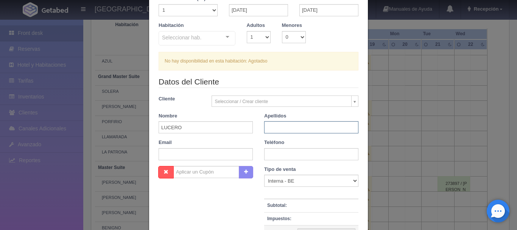
scroll to position [0, 0]
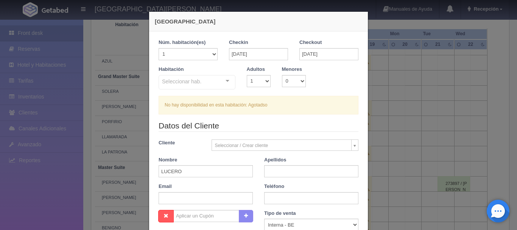
click at [226, 82] on div "Seleccionar hab. Suite con 2 camas matrimoniales-No apta para menores Suite con…" at bounding box center [196, 82] width 77 height 15
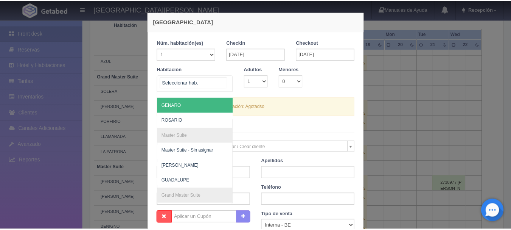
scroll to position [151, 0]
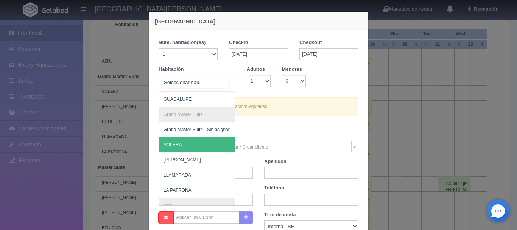
click at [198, 140] on span "SOLERA" at bounding box center [233, 144] width 149 height 15
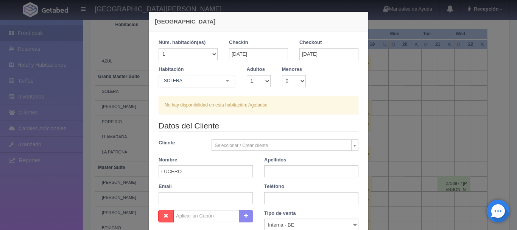
checkbox input "false"
click at [122, 118] on div "Nueva Reserva 1 Núm. habitación(es) 1 2 3 4 5 6 7 8 9 10 11 12 13 14 15 16 17 1…" at bounding box center [258, 115] width 517 height 230
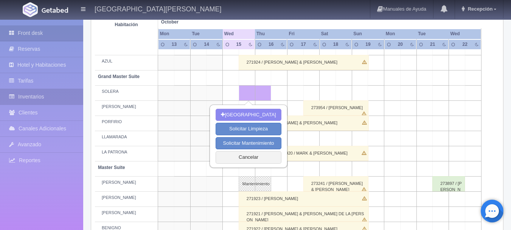
click at [61, 92] on link "Inventarios" at bounding box center [41, 97] width 83 height 16
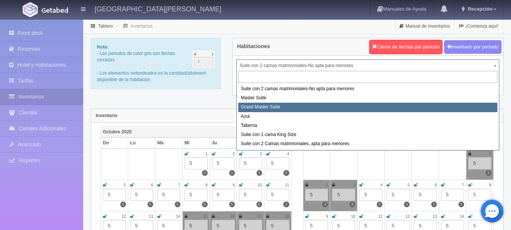
select select "1918"
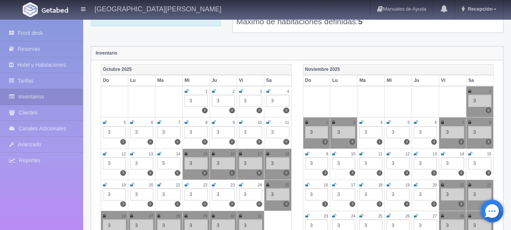
scroll to position [76, 0]
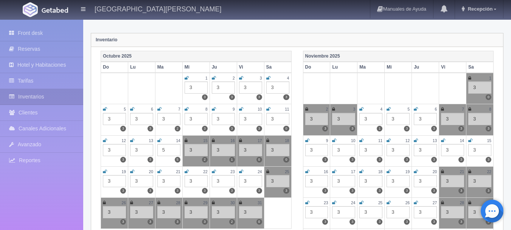
click at [186, 138] on icon at bounding box center [186, 140] width 3 height 5
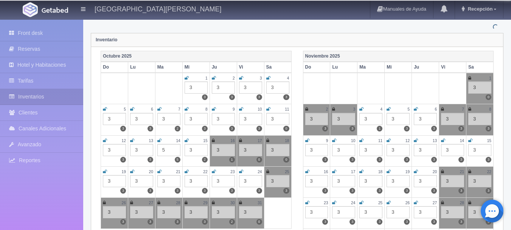
click at [214, 140] on icon at bounding box center [213, 140] width 3 height 5
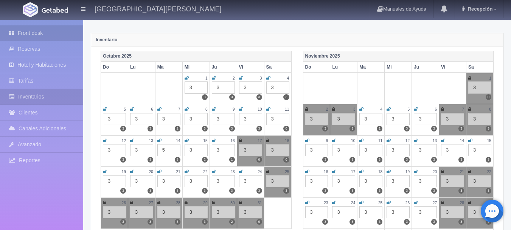
click at [50, 31] on link "Front desk" at bounding box center [41, 33] width 83 height 16
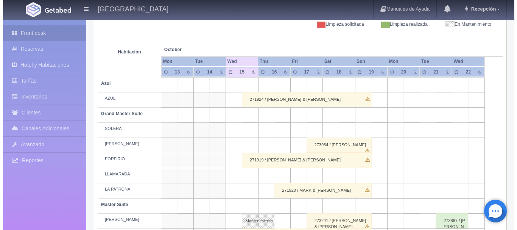
scroll to position [113, 0]
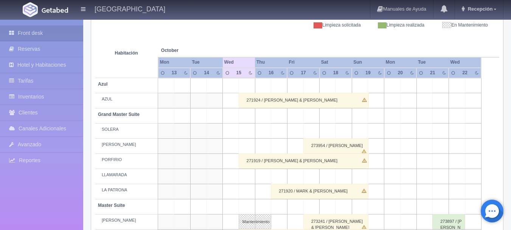
click at [252, 133] on td at bounding box center [247, 130] width 16 height 15
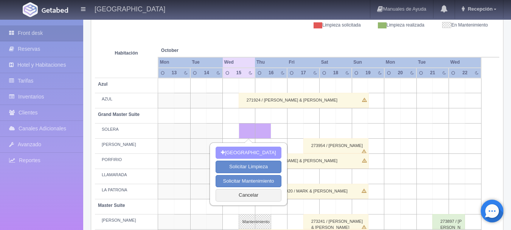
click at [258, 151] on button "[GEOGRAPHIC_DATA]" at bounding box center [248, 152] width 65 height 12
type input "15-10-2025"
type input "16-10-2025"
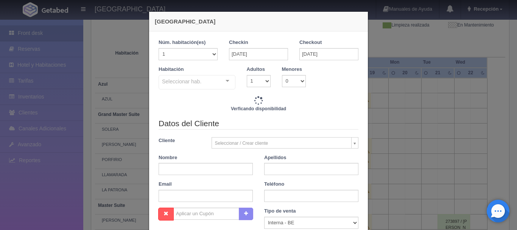
checkbox input "false"
type input "5620.00"
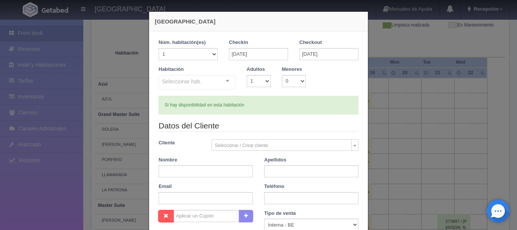
checkbox input "false"
click at [210, 165] on input "text" at bounding box center [205, 171] width 94 height 12
click at [210, 165] on input "LLUCERO V" at bounding box center [205, 171] width 94 height 12
type input "LLUCERO"
type input "VALLEJO"
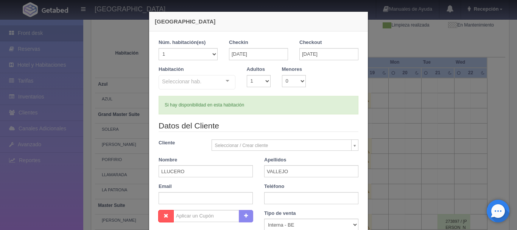
click at [228, 80] on div at bounding box center [227, 80] width 15 height 11
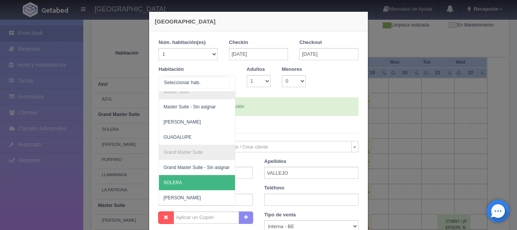
click at [201, 186] on span "SOLERA" at bounding box center [233, 182] width 149 height 15
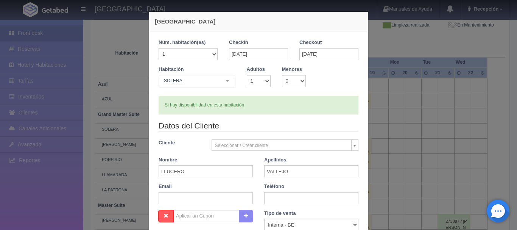
checkbox input "false"
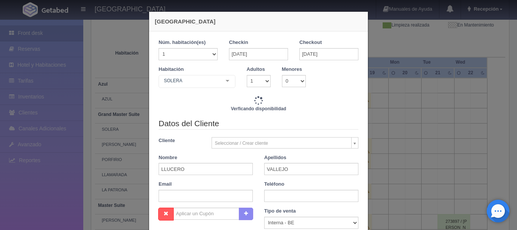
type input "5620.00"
checkbox input "false"
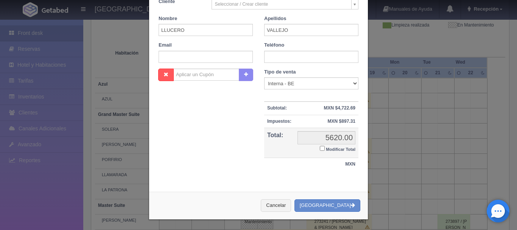
scroll to position [142, 0]
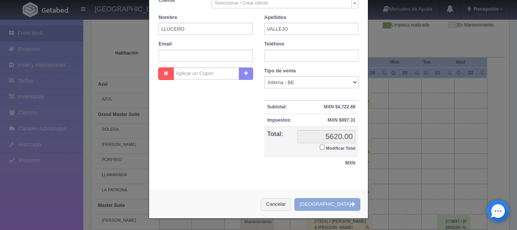
click at [347, 203] on button "[GEOGRAPHIC_DATA]" at bounding box center [327, 204] width 66 height 12
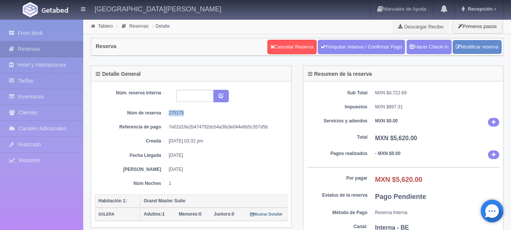
drag, startPoint x: 188, startPoint y: 111, endPoint x: 167, endPoint y: 107, distance: 21.5
click at [167, 107] on div "Núm. reserva interna Núm de reserva 275175 Referencia de pago 7e02d10e2b474792d…" at bounding box center [191, 138] width 192 height 97
copy dd "275175"
click at [213, 110] on dd "275175" at bounding box center [225, 113] width 113 height 6
click at [47, 30] on link "Front desk" at bounding box center [41, 33] width 83 height 16
